Goal: Obtain resource: Download file/media

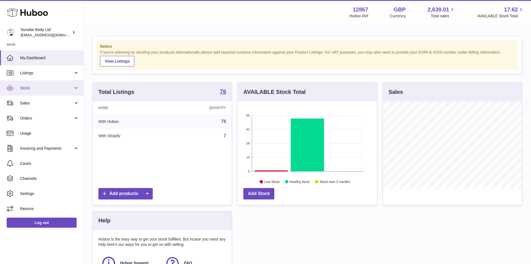
scroll to position [87, 139]
click at [33, 85] on link "Stock" at bounding box center [41, 87] width 83 height 15
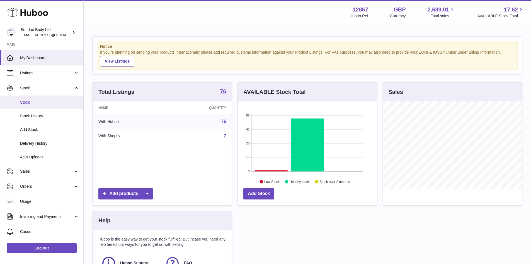
click at [29, 102] on span "Stock" at bounding box center [49, 102] width 59 height 5
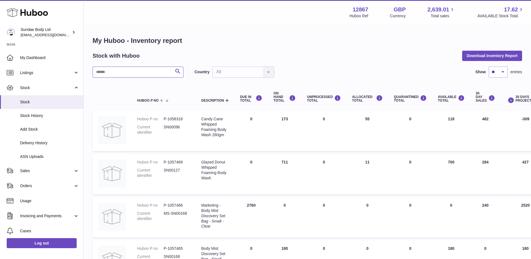
click at [108, 71] on input "text" at bounding box center [138, 72] width 91 height 11
type input "**********"
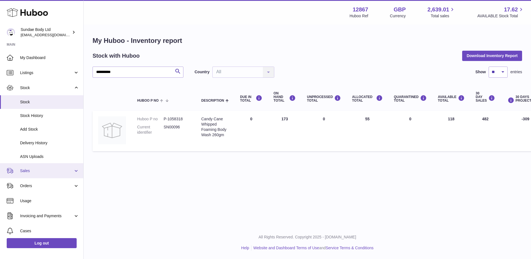
click at [45, 171] on span "Sales" at bounding box center [46, 171] width 53 height 5
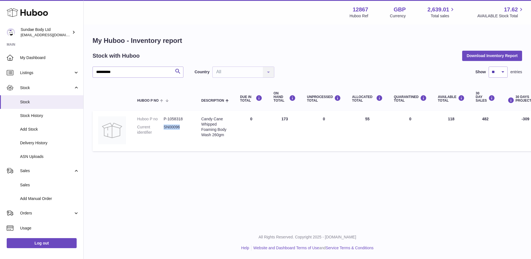
drag, startPoint x: 181, startPoint y: 128, endPoint x: 165, endPoint y: 127, distance: 16.8
click at [165, 127] on dd "SN00096" at bounding box center [177, 130] width 27 height 11
copy dd "SN00096"
drag, startPoint x: 122, startPoint y: 72, endPoint x: 85, endPoint y: 69, distance: 36.7
click at [85, 69] on div "**********" at bounding box center [308, 95] width 448 height 140
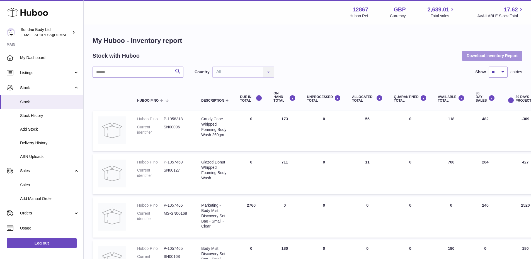
click at [489, 53] on button "Download Inventory Report" at bounding box center [493, 56] width 60 height 10
